Goal: Transaction & Acquisition: Purchase product/service

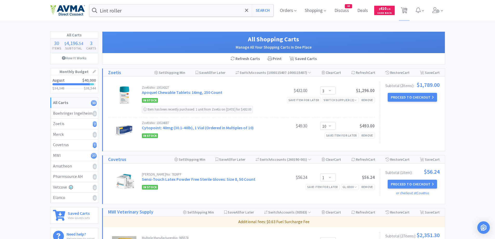
select select "3"
select select "10"
select select "1"
select select "2"
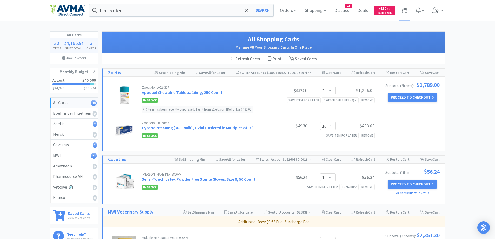
select select "1"
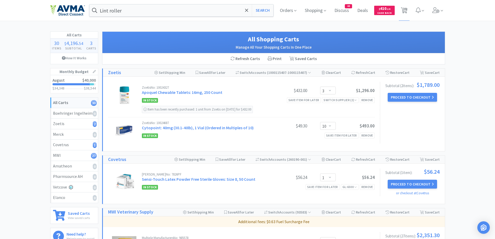
select select "1"
select select "50"
select select "1"
select select "4"
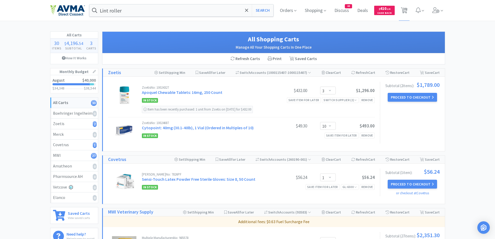
select select "1"
select select "10"
select select "1"
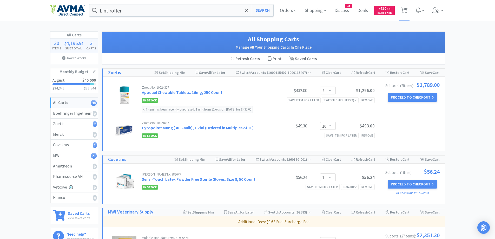
select select "2"
select select "6"
select select "1"
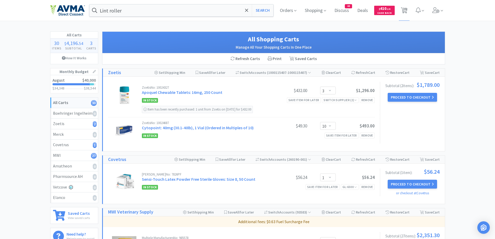
select select "5"
select select "1"
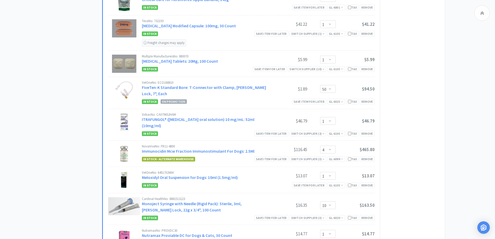
scroll to position [416, 0]
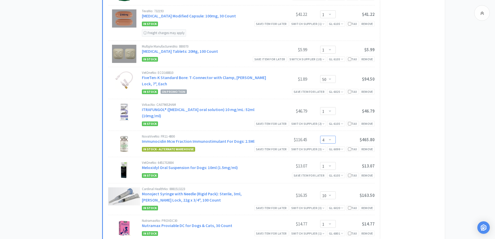
click at [326, 136] on select "Enter Quantity 1 2 3 4 5 6 7 8 9 10 11 12 13 14 15 16 17 18 19 20 Enter Quantity" at bounding box center [328, 140] width 16 height 8
click at [320, 136] on select "Enter Quantity 1 2 3 4 5 6 7 8 9 10 11 12 13 14 15 16 17 18 19 20 Enter Quantity" at bounding box center [328, 140] width 16 height 8
click at [329, 136] on select "Enter Quantity 1 2 3 4 5 6 7 8 9 10 11 12 13 14 15 16 17 18 19 20 Enter Quantity" at bounding box center [328, 140] width 16 height 8
click at [454, 120] on div "All Carts 30 Items $ 3,963 . 64 Subtotal 3 Carts How It Works Monthly Budget Au…" at bounding box center [247, 154] width 495 height 1078
click at [330, 136] on select "Enter Quantity 1 2 3 4 5 6 7 8 9 10 11 12 13 14 15 16 17 18 19 20 Enter Quantity" at bounding box center [328, 140] width 16 height 8
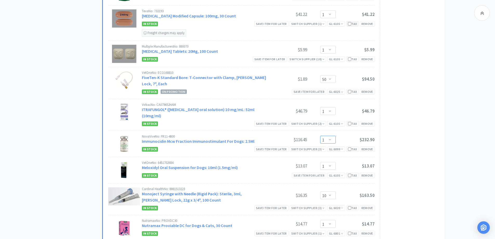
click at [320, 136] on select "Enter Quantity 1 2 3 4 5 6 7 8 9 10 11 12 13 14 15 16 17 18 19 20 Enter Quantity" at bounding box center [328, 140] width 16 height 8
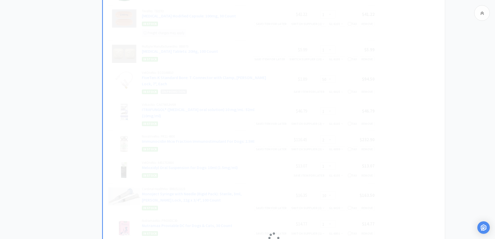
click at [440, 128] on div at bounding box center [274, 238] width 342 height 892
select select "1"
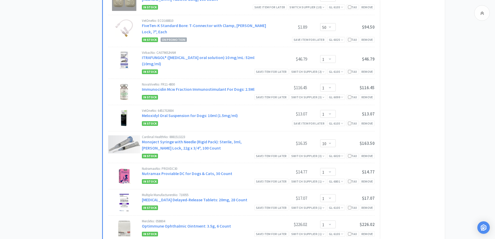
click at [64, 206] on div "All Carts 30 Items $ 3,847 . 19 Subtotal 3 Carts How It Works Monthly Budget Au…" at bounding box center [76, 102] width 52 height 1078
click at [78, 151] on div "All Carts 30 Items $ 3,847 . 19 Subtotal 3 Carts How It Works Monthly Budget Au…" at bounding box center [76, 102] width 52 height 1078
click at [433, 143] on div "Subtotal ( 27 item s ): $2,001.95 Proceed to Checkout or checkout at MWI" at bounding box center [410, 136] width 60 height 745
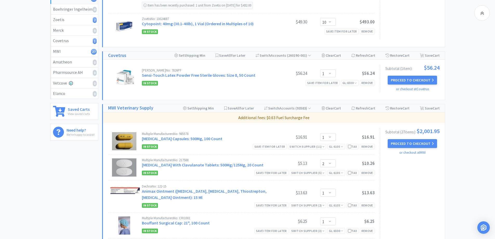
scroll to position [0, 0]
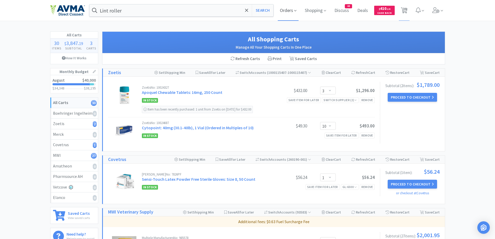
click at [289, 10] on span "Orders" at bounding box center [288, 10] width 21 height 21
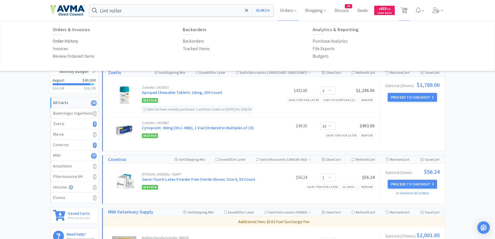
click at [70, 41] on p "Order History" at bounding box center [65, 41] width 25 height 7
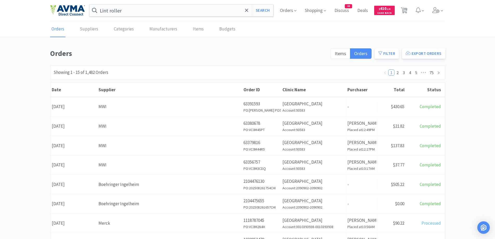
click at [472, 66] on div "Orders Items Orders Filter Export Orders Filters Filter Suppliers All Suppliers…" at bounding box center [247, 227] width 495 height 359
click at [311, 104] on p "[GEOGRAPHIC_DATA]" at bounding box center [314, 103] width 62 height 7
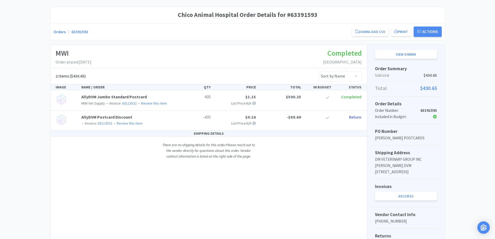
scroll to position [52, 0]
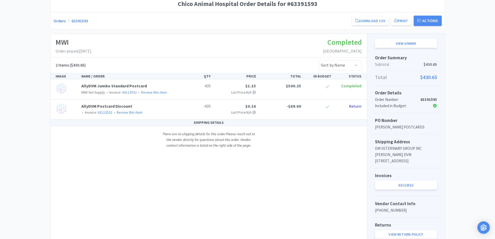
click at [57, 21] on link "Orders" at bounding box center [60, 20] width 12 height 5
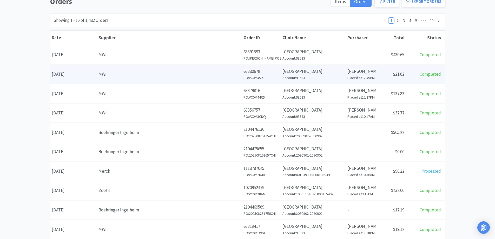
click at [344, 76] on h6 "Account: 93583" at bounding box center [314, 78] width 62 height 6
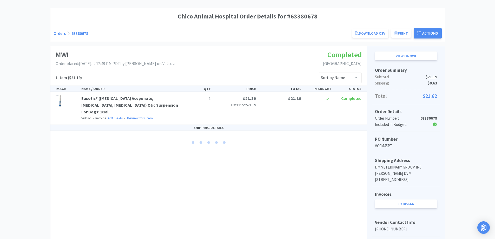
scroll to position [52, 0]
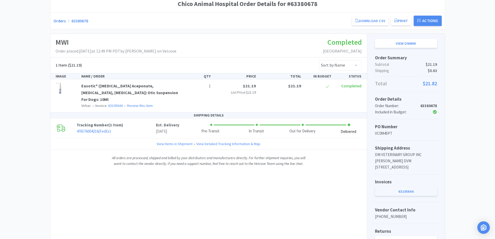
click at [418, 193] on link "63105644" at bounding box center [406, 191] width 62 height 9
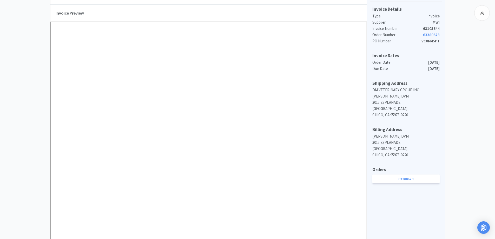
scroll to position [156, 0]
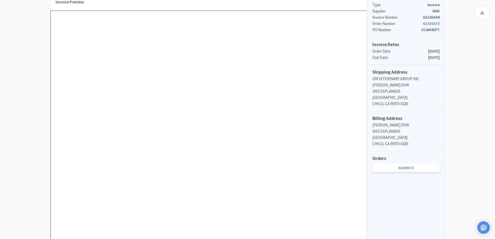
click at [484, 111] on div "Dashboard Invoices Invoice Items Invoice Uploads MWI Invoice 63105644 Need Help…" at bounding box center [247, 94] width 495 height 459
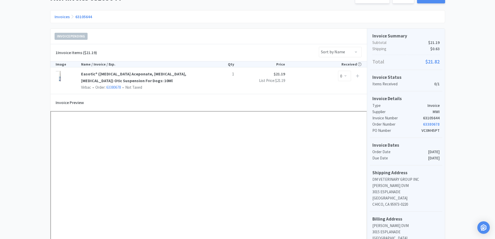
scroll to position [0, 0]
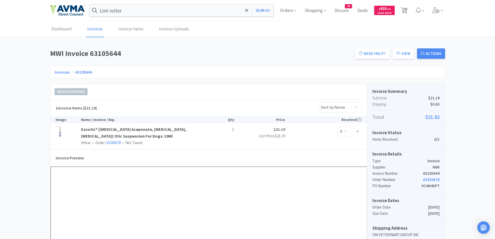
drag, startPoint x: 404, startPoint y: 8, endPoint x: 394, endPoint y: 16, distance: 12.2
click at [404, 8] on span "30" at bounding box center [405, 8] width 4 height 21
select select "3"
select select "10"
select select "1"
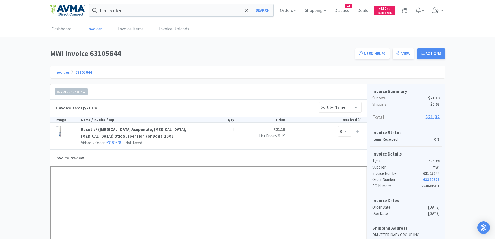
select select "1"
select select "2"
select select "1"
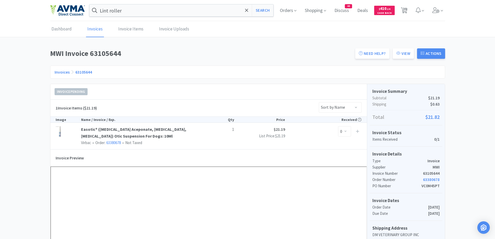
select select "1"
select select "50"
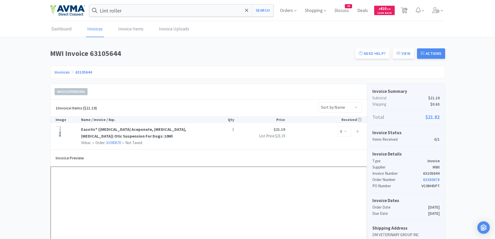
select select "1"
select select "10"
select select "1"
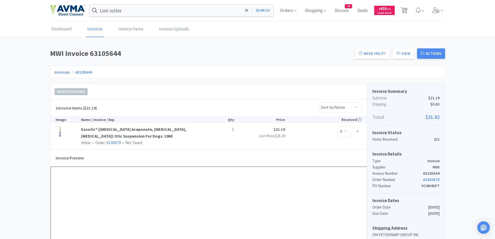
select select "1"
select select "2"
select select "6"
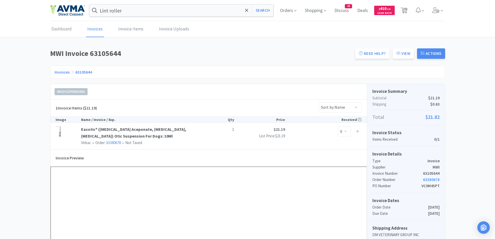
select select "6"
select select "1"
select select "5"
select select "1"
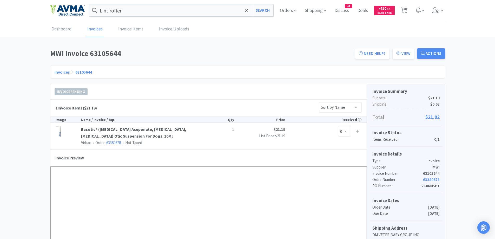
select select "1"
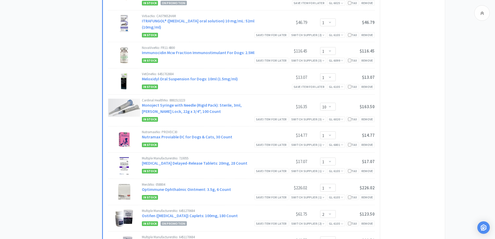
scroll to position [520, 0]
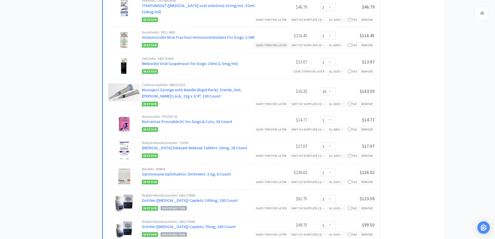
click at [279, 42] on div "Save item for later" at bounding box center [272, 44] width 34 height 5
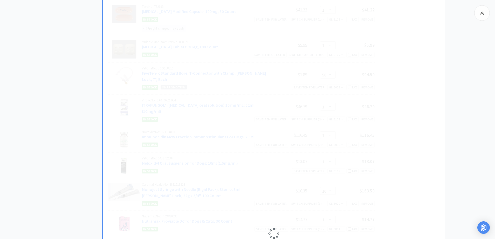
scroll to position [416, 0]
select select "10"
select select "1"
select select "2"
select select "6"
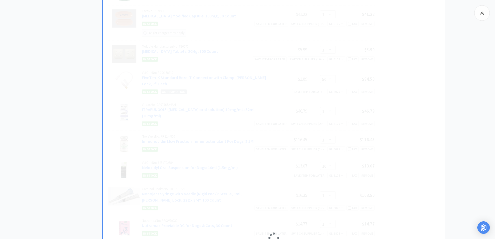
select select "1"
select select "5"
select select "1"
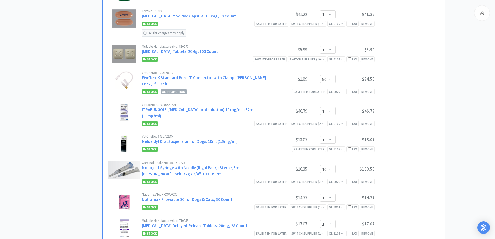
click at [461, 116] on div "All Carts 29 Items $ 3,730 . 74 Subtotal 3 Carts How It Works Monthly Budget Au…" at bounding box center [247, 142] width 495 height 1054
click at [424, 109] on div "Subtotal ( 26 item s ): $1,885.50 Proceed to Checkout or checkout at MWI" at bounding box center [410, 175] width 60 height 719
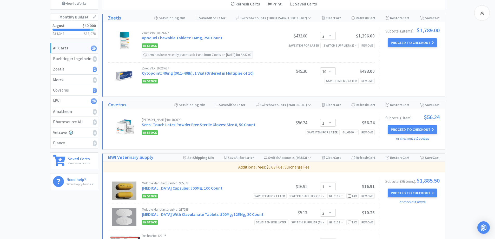
scroll to position [0, 0]
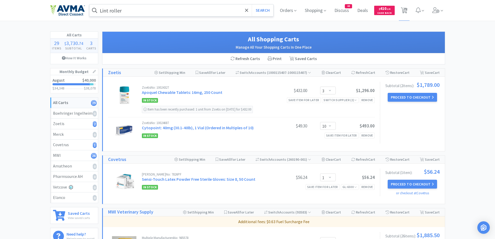
click at [182, 10] on input "Lint roller" at bounding box center [181, 10] width 184 height 12
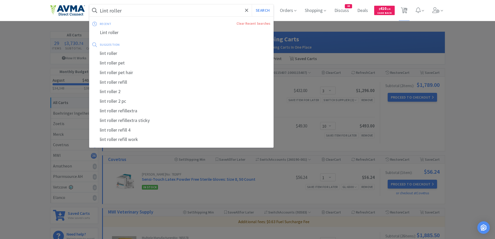
paste input "[MEDICAL_DATA] Alcohol"
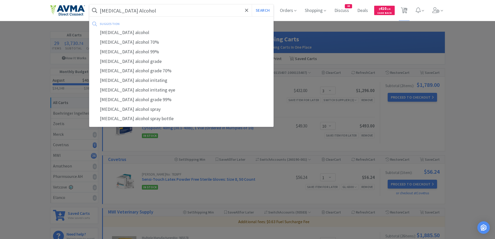
type input "[MEDICAL_DATA] Alcohol"
click at [252, 4] on button "Search" at bounding box center [263, 10] width 22 height 12
select select "1"
select select "2"
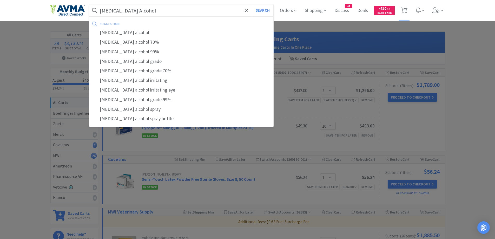
select select "1"
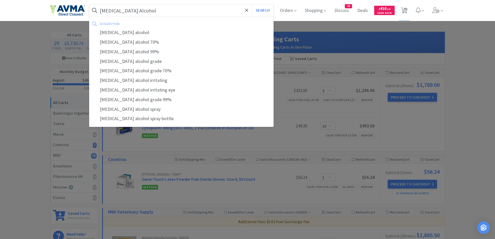
select select "1"
select select "50"
select select "1"
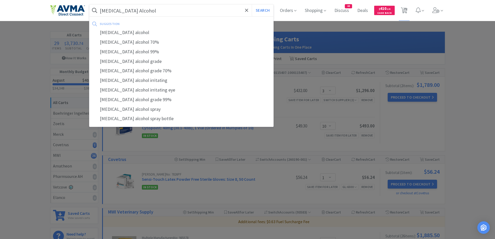
select select "10"
select select "1"
select select "2"
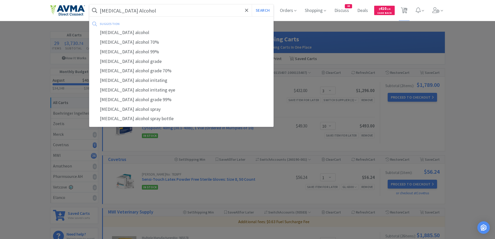
select select "2"
select select "6"
select select "1"
select select "5"
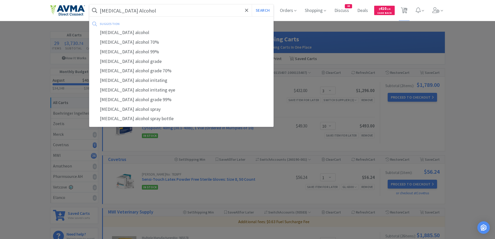
select select "1"
select select "3"
select select "10"
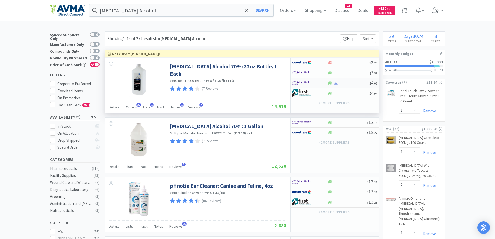
click at [319, 79] on div at bounding box center [306, 83] width 29 height 9
select select "1"
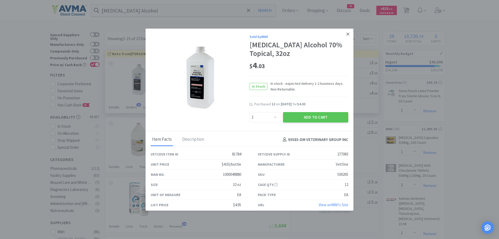
click at [347, 35] on link at bounding box center [347, 34] width 9 height 11
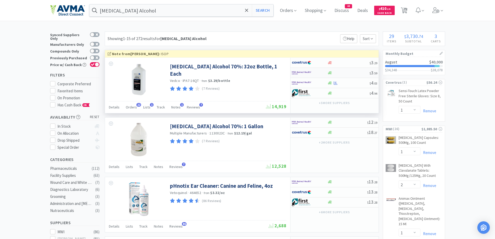
click at [338, 73] on div at bounding box center [349, 73] width 42 height 4
select select "1"
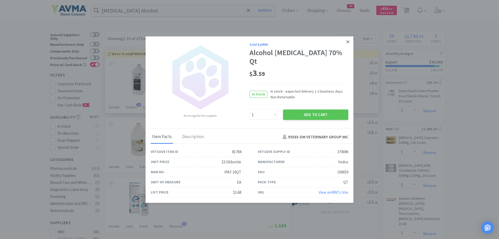
click at [347, 42] on icon at bounding box center [348, 41] width 3 height 5
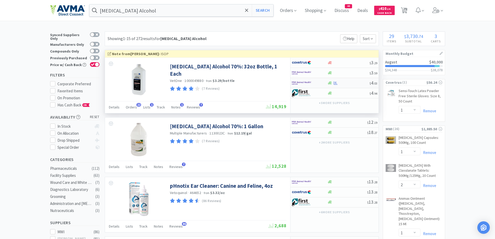
click at [321, 85] on div at bounding box center [310, 83] width 36 height 9
select select "1"
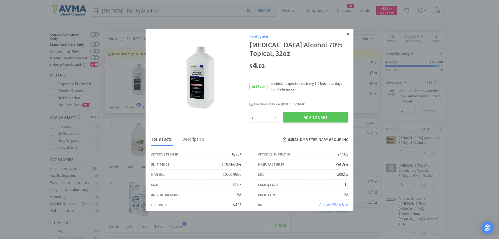
click at [347, 34] on link at bounding box center [347, 34] width 9 height 11
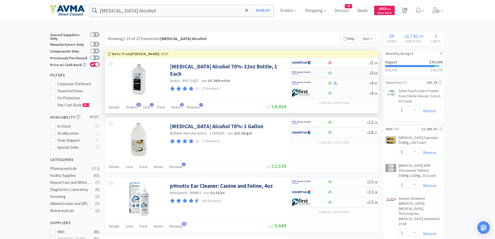
click at [327, 74] on div at bounding box center [310, 72] width 36 height 9
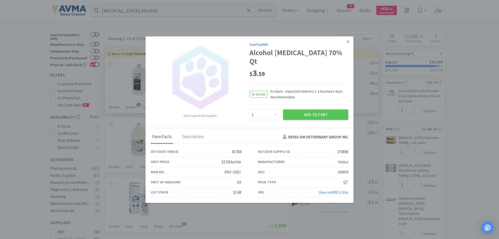
click at [330, 75] on div "$ 3 . 59" at bounding box center [299, 75] width 99 height 18
click at [265, 109] on select "Enter Quantity 1 2 3 4 5 6 7 8 9 10 11 12 13 14 15 16 17 18 19 20 Enter Quantity" at bounding box center [265, 114] width 31 height 10
select select "12"
click at [250, 109] on select "Enter Quantity 1 2 3 4 5 6 7 8 9 10 11 12 13 14 15 16 17 18 19 20 Enter Quantity" at bounding box center [265, 114] width 31 height 10
click at [322, 74] on div "$ 3 . 59" at bounding box center [299, 73] width 99 height 11
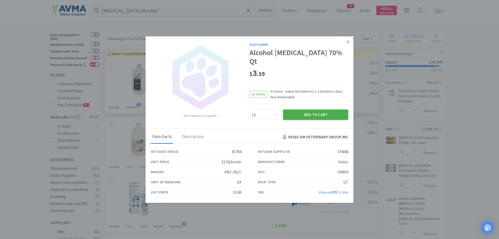
click at [317, 115] on button "Add to Cart" at bounding box center [315, 114] width 65 height 10
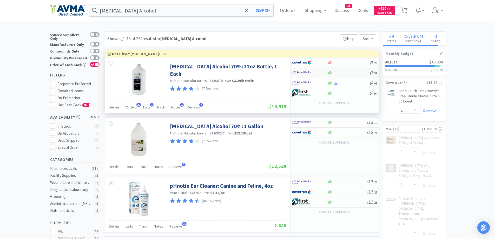
select select "12"
select select "1"
select select "10"
select select "1"
select select "6"
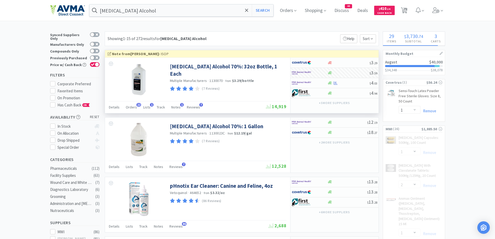
select select "1"
select select "5"
select select "2"
select select "1"
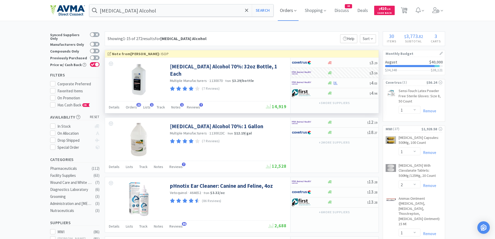
click at [287, 6] on span "Orders" at bounding box center [288, 10] width 21 height 21
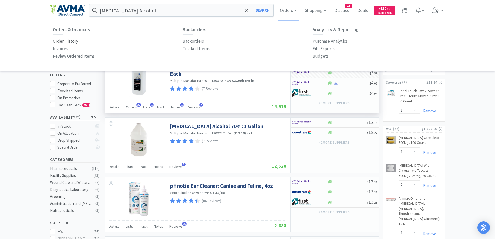
click at [75, 42] on p "Order History" at bounding box center [65, 41] width 25 height 7
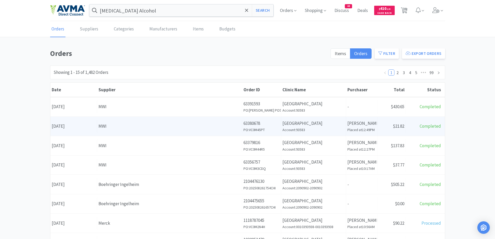
click at [287, 119] on div "Clinic Name [GEOGRAPHIC_DATA] Account: 93583" at bounding box center [313, 126] width 65 height 19
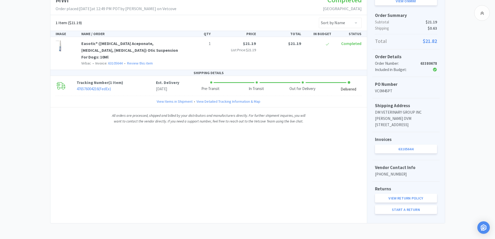
scroll to position [101, 0]
click at [420, 150] on link "63105644" at bounding box center [406, 149] width 62 height 9
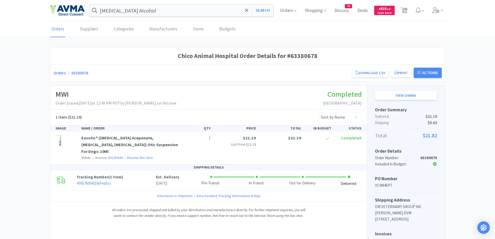
click at [60, 70] on link "Orders" at bounding box center [60, 72] width 12 height 5
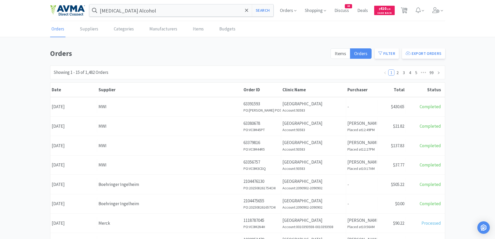
click at [454, 114] on div "Orders Items Orders Filter Export Orders Filters Filter Suppliers All Suppliers…" at bounding box center [247, 227] width 495 height 359
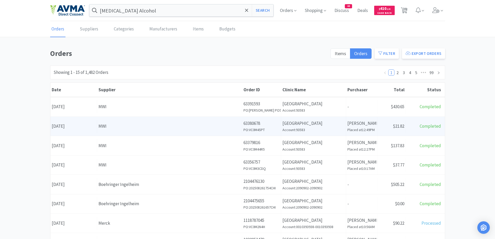
click at [288, 118] on div "Clinic Name [GEOGRAPHIC_DATA] Account: 93583" at bounding box center [313, 126] width 65 height 19
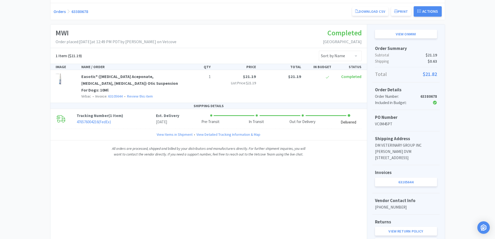
scroll to position [49, 0]
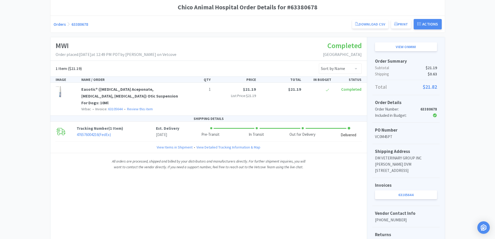
click at [56, 27] on link "Orders" at bounding box center [60, 24] width 12 height 5
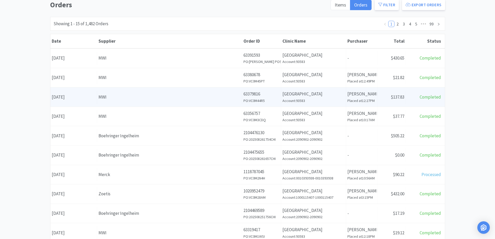
click at [391, 96] on span "$137.83" at bounding box center [398, 97] width 14 height 6
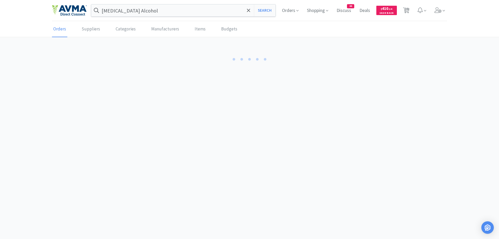
click at [390, 96] on body "[MEDICAL_DATA] Alcohol Search Orders Shopping Discuss Discuss 44 Deals Deals $ …" at bounding box center [249, 119] width 499 height 239
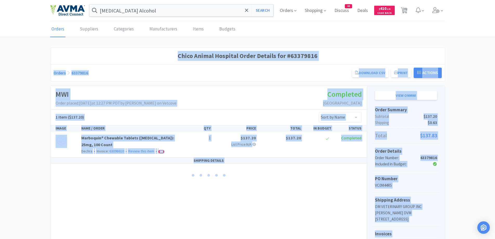
click at [210, 82] on div "Chico Animal Hospital Order Details for #63379816 Orders 63379816 Download CSV …" at bounding box center [247, 183] width 395 height 270
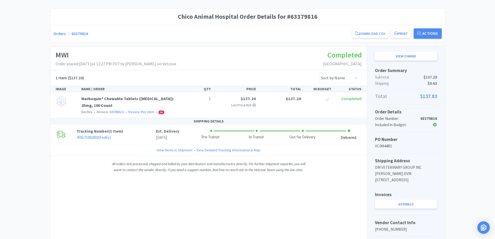
scroll to position [52, 0]
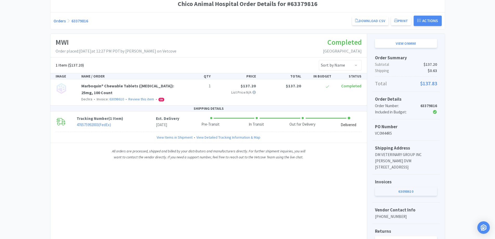
click at [406, 196] on link "63098610" at bounding box center [406, 191] width 62 height 9
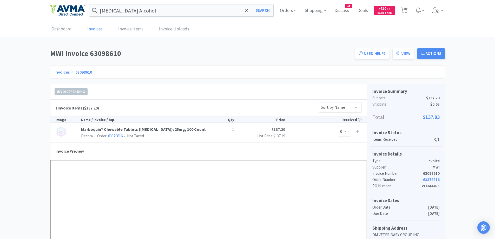
click at [159, 110] on div "1 Invoice Items ($137.20) Sort by Name Sort by Total Price Sort by Unit Price S…" at bounding box center [208, 108] width 317 height 17
drag, startPoint x: 166, startPoint y: 126, endPoint x: 138, endPoint y: 129, distance: 28.5
click at [138, 129] on div "Marboquin® Chewable Tablets ([MEDICAL_DATA]): 25mg, 100 Count Dechra • Order: 6…" at bounding box center [208, 133] width 317 height 20
copy link "[MEDICAL_DATA])"
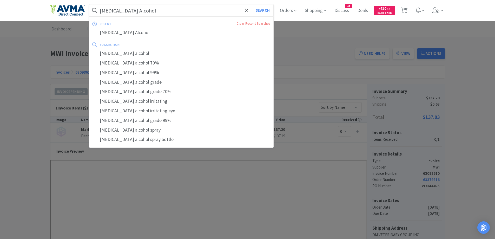
click at [170, 11] on input "[MEDICAL_DATA] Alcohol" at bounding box center [181, 10] width 184 height 12
paste input "[MEDICAL_DATA])"
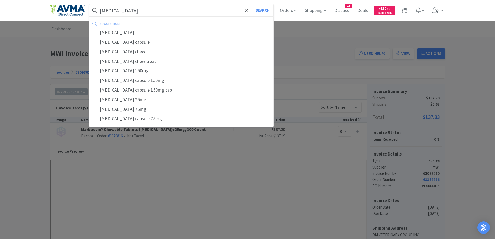
type input "[MEDICAL_DATA]"
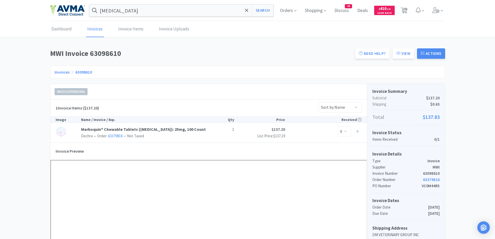
click at [313, 59] on div at bounding box center [247, 119] width 495 height 239
click at [265, 10] on button "Search" at bounding box center [263, 10] width 22 height 12
select select "1"
select select "2"
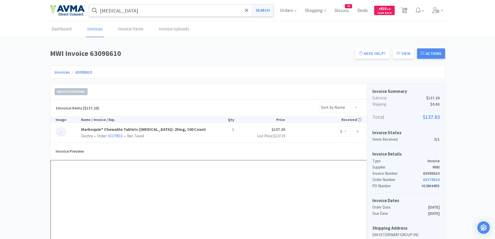
select select "1"
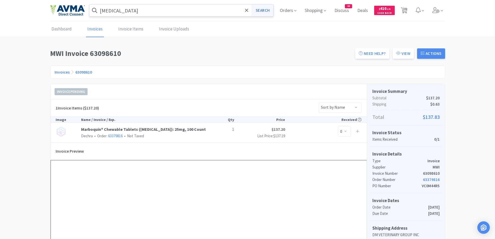
select select "1"
select select "50"
select select "1"
select select "12"
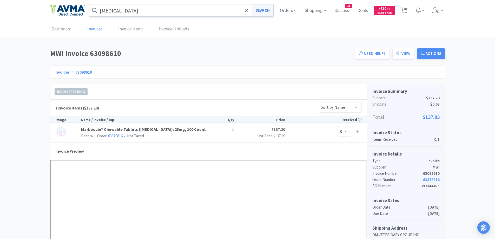
select select "1"
select select "10"
select select "1"
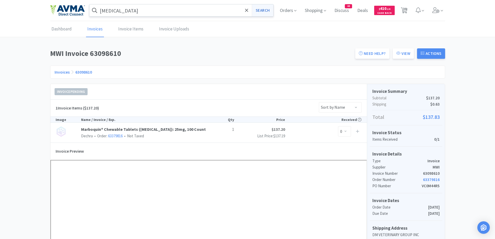
select select "2"
select select "6"
select select "1"
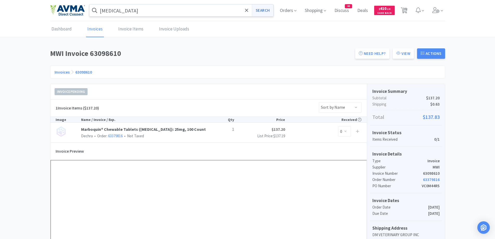
select select "5"
select select "1"
select select "3"
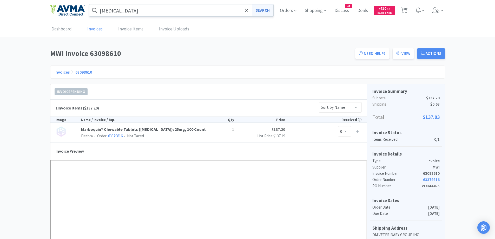
select select "10"
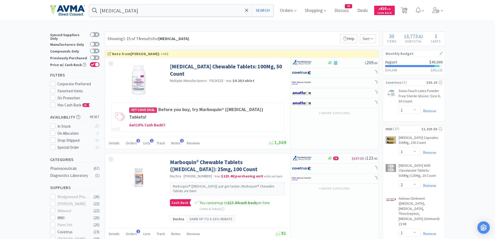
click at [258, 41] on div "Showing 1-15 of 74 results for [MEDICAL_DATA] Filters Help Sort" at bounding box center [242, 38] width 274 height 15
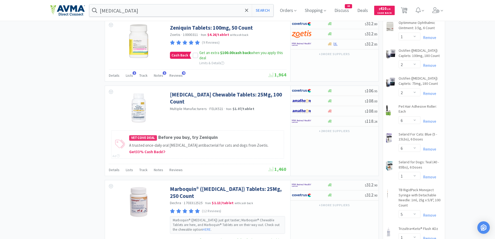
scroll to position [676, 0]
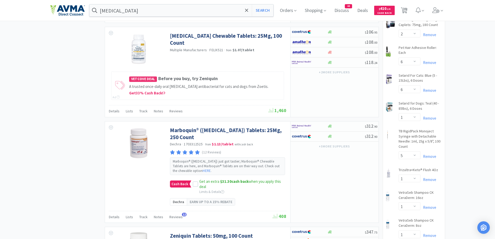
click at [63, 80] on div "× Filter Results Synced Suppliers Only Manufacturers Only Compounds Only Previo…" at bounding box center [247, 15] width 395 height 1321
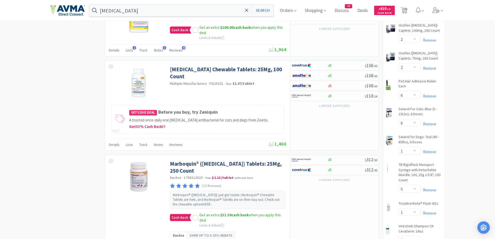
scroll to position [624, 0]
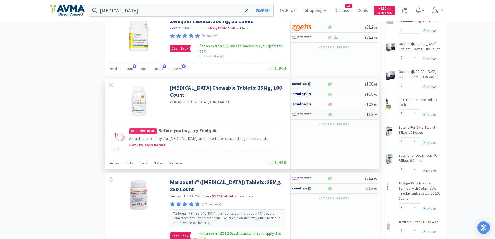
click at [344, 113] on div at bounding box center [346, 115] width 37 height 4
select select "1"
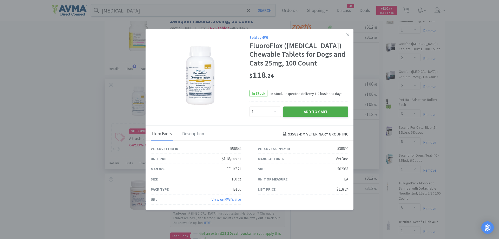
click at [305, 113] on button "Add to Cart" at bounding box center [315, 112] width 65 height 10
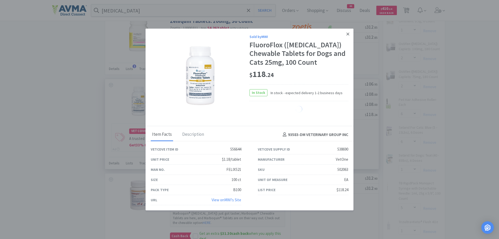
click at [348, 35] on icon at bounding box center [348, 34] width 3 height 5
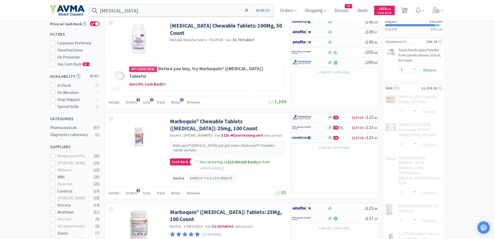
scroll to position [0, 0]
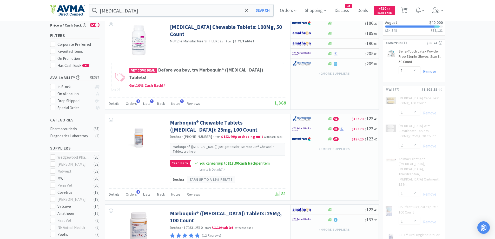
scroll to position [52, 0]
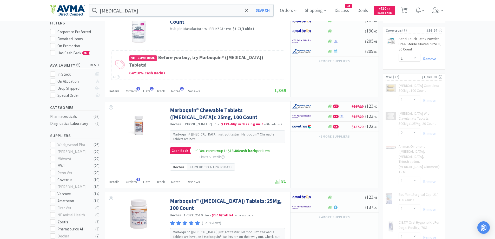
select select "1"
select select "10"
select select "1"
select select "6"
select select "1"
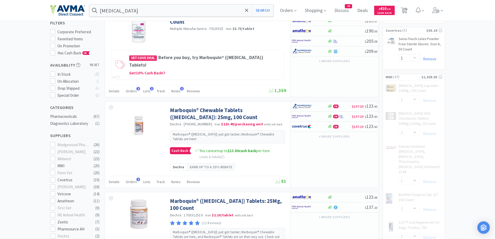
select select "5"
select select "2"
select select "1"
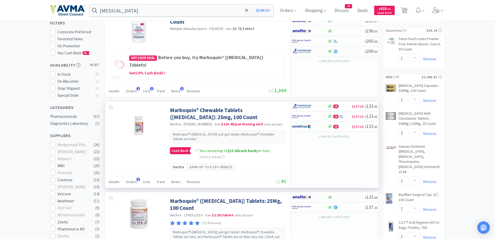
click at [328, 145] on div "CB $137.20 $ 123 . 40 CB $137.20 $ 123 . 40 CB $137.20 $ 123 . 40 + 3 more supp…" at bounding box center [334, 144] width 88 height 86
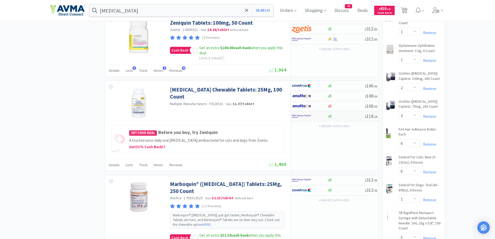
scroll to position [595, 0]
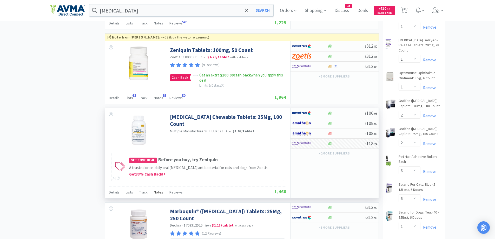
click at [156, 190] on span "Notes" at bounding box center [158, 192] width 9 height 5
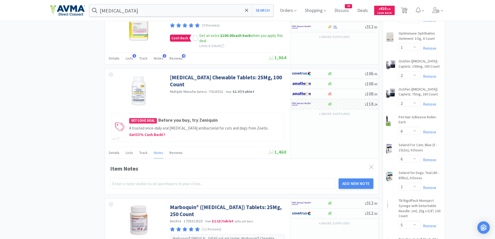
scroll to position [647, 0]
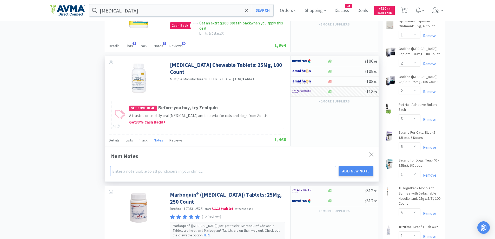
click at [157, 166] on input "text" at bounding box center [223, 171] width 226 height 10
type input "00169"
click at [361, 166] on button "Add New Note" at bounding box center [356, 171] width 35 height 10
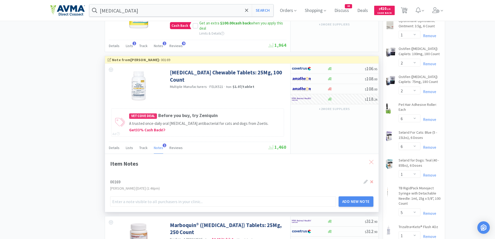
click at [373, 156] on div at bounding box center [371, 162] width 9 height 12
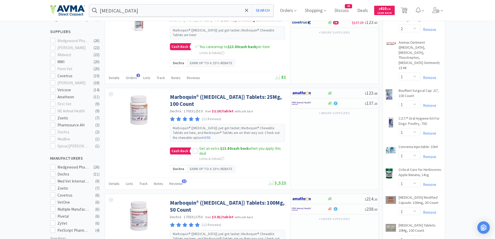
scroll to position [0, 0]
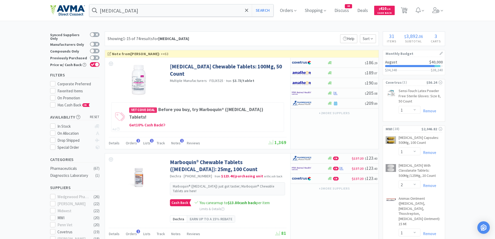
click at [204, 34] on div "Showing 1-15 of 74 results for [MEDICAL_DATA] Filters Help Sort" at bounding box center [242, 38] width 274 height 15
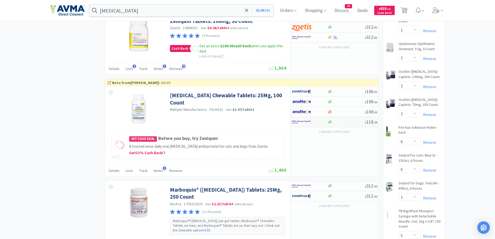
scroll to position [676, 0]
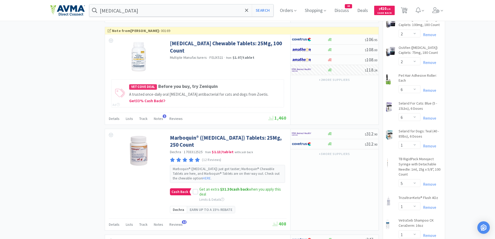
click at [53, 127] on div "× Filter Results Synced Suppliers Only Manufacturers Only Compounds Only Previo…" at bounding box center [247, 19] width 395 height 1329
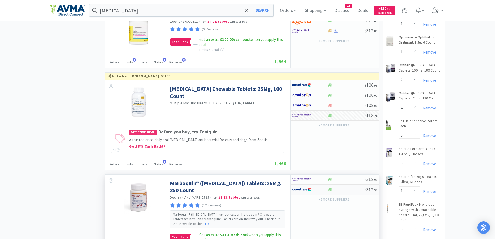
scroll to position [624, 0]
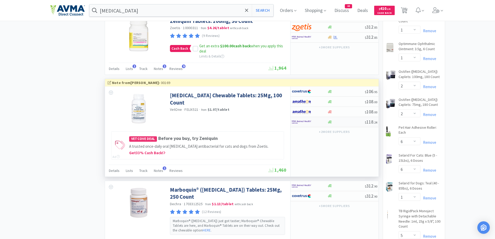
click at [315, 118] on div at bounding box center [306, 122] width 29 height 9
select select "1"
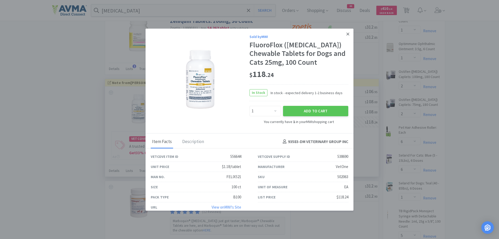
click at [347, 34] on icon at bounding box center [348, 34] width 3 height 5
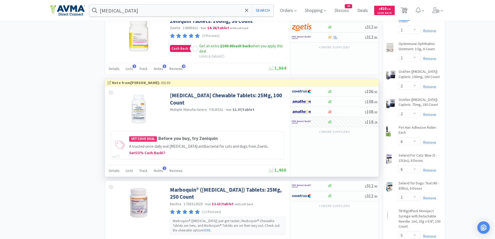
click at [405, 12] on span "31" at bounding box center [405, 8] width 4 height 21
select select "3"
select select "10"
select select "1"
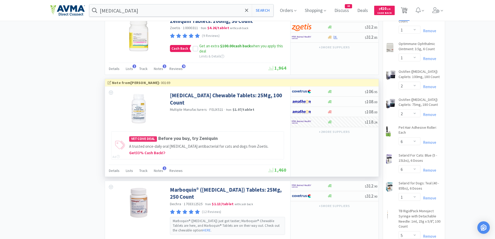
select select "2"
select select "1"
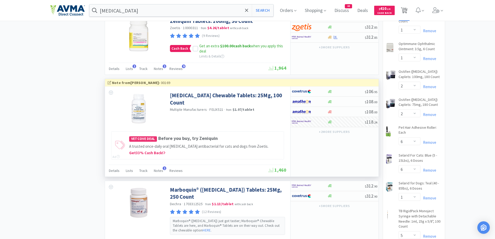
select select "1"
select select "50"
select select "1"
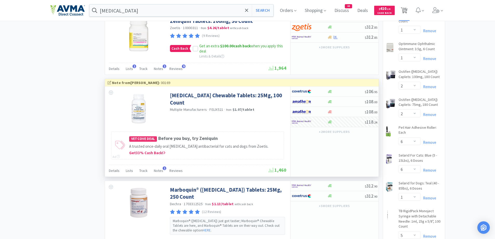
select select "12"
select select "1"
select select "10"
select select "1"
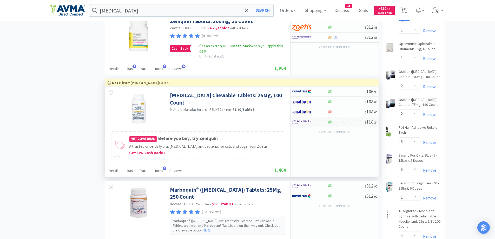
select select "1"
select select "2"
select select "6"
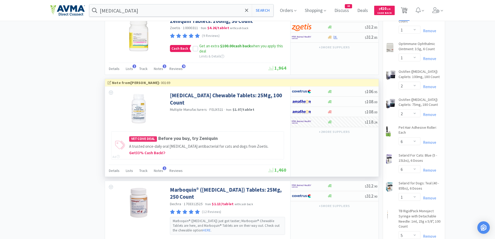
select select "6"
select select "1"
select select "5"
select select "1"
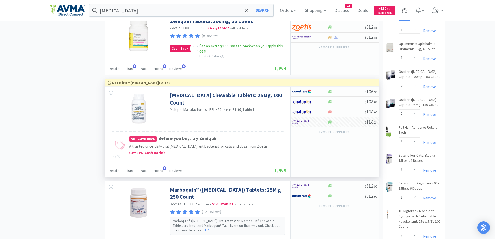
select select "1"
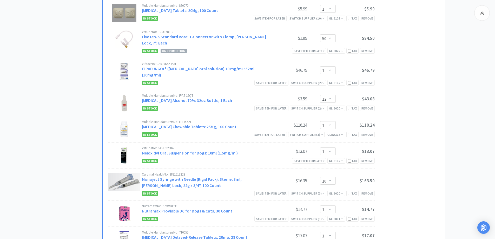
scroll to position [416, 0]
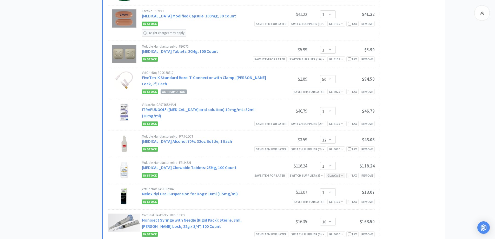
click at [333, 173] on icon "None" at bounding box center [336, 175] width 8 height 4
click at [354, 193] on select "Select a GL Code... [CREDIT_CARD_NUMBER] 7805 6500 6600 6001 6801 6025 6099 640…" at bounding box center [346, 198] width 48 height 10
select select "6105"
click at [322, 193] on select "Select a GL Code... [CREDIT_CARD_NUMBER] 7805 6500 6600 6001 6801 6025 6099 640…" at bounding box center [346, 198] width 48 height 10
click at [337, 194] on form "GL Code Assignment Select a GL Code... [CREDIT_CARD_NUMBER] 7805 6500 6600 6001…" at bounding box center [345, 199] width 58 height 42
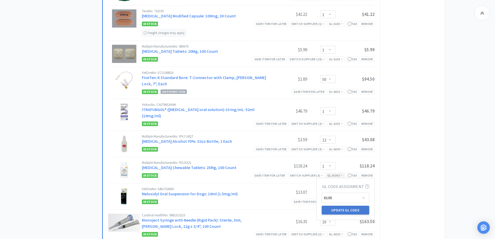
click at [355, 206] on button "Update GL Code" at bounding box center [346, 210] width 48 height 9
click at [401, 99] on div "Subtotal ( 28 item s ): $2,046.82 Proceed to Checkout or checkout at MWI" at bounding box center [410, 202] width 60 height 772
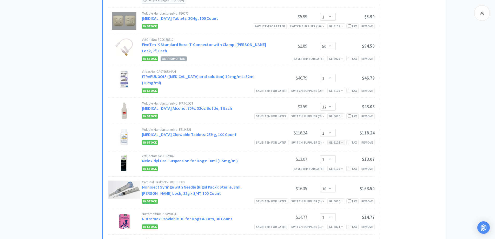
scroll to position [468, 0]
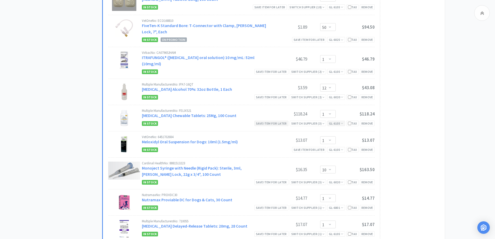
click at [264, 121] on div "Save item for later" at bounding box center [272, 123] width 34 height 5
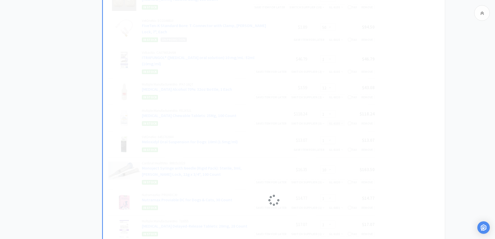
select select "10"
select select "1"
select select "2"
select select "6"
select select "1"
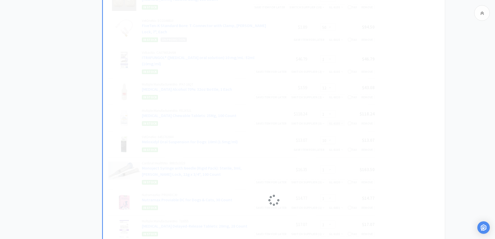
select select "5"
select select "1"
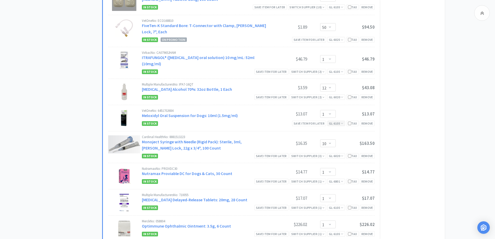
drag, startPoint x: 37, startPoint y: 113, endPoint x: 53, endPoint y: 109, distance: 16.5
click at [37, 113] on div "All Carts 30 Items $ 3,773 . 82 Subtotal 3 Carts How It Works Monthly Budget Au…" at bounding box center [247, 102] width 495 height 1078
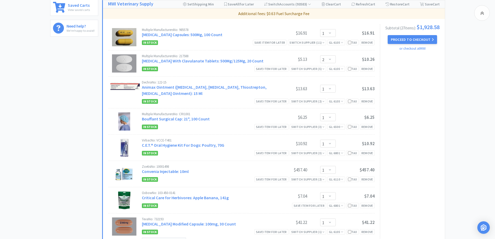
scroll to position [0, 0]
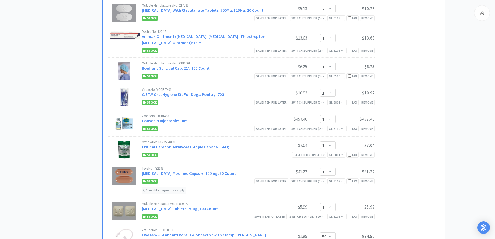
scroll to position [260, 0]
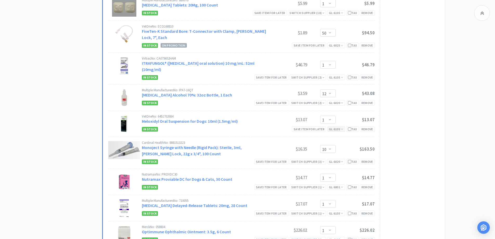
scroll to position [520, 0]
